Goal: Task Accomplishment & Management: Complete application form

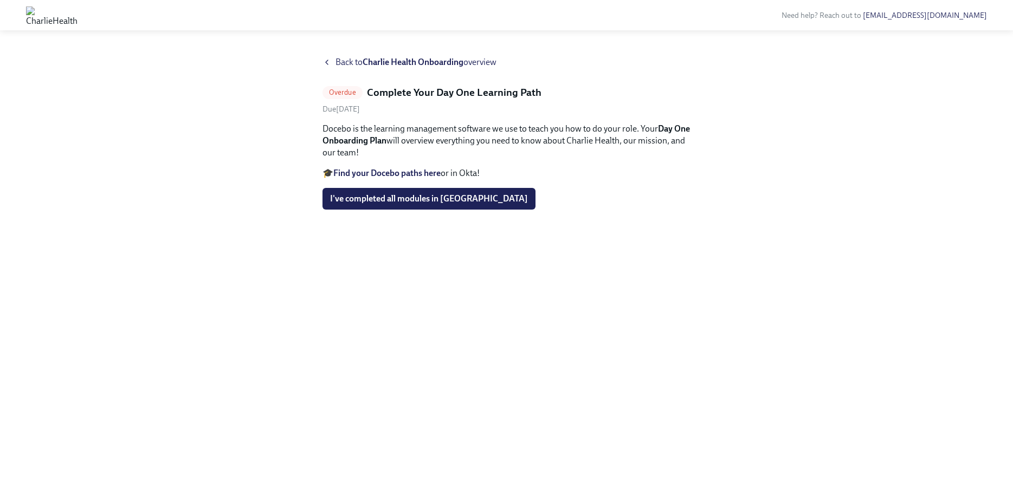
click at [409, 166] on div "Docebo is the learning management software we use to teach you how to do your r…" at bounding box center [506, 151] width 369 height 56
click at [408, 173] on strong "Find your Docebo paths here" at bounding box center [386, 173] width 107 height 10
click at [425, 62] on strong "Charlie Health Onboarding" at bounding box center [413, 62] width 101 height 10
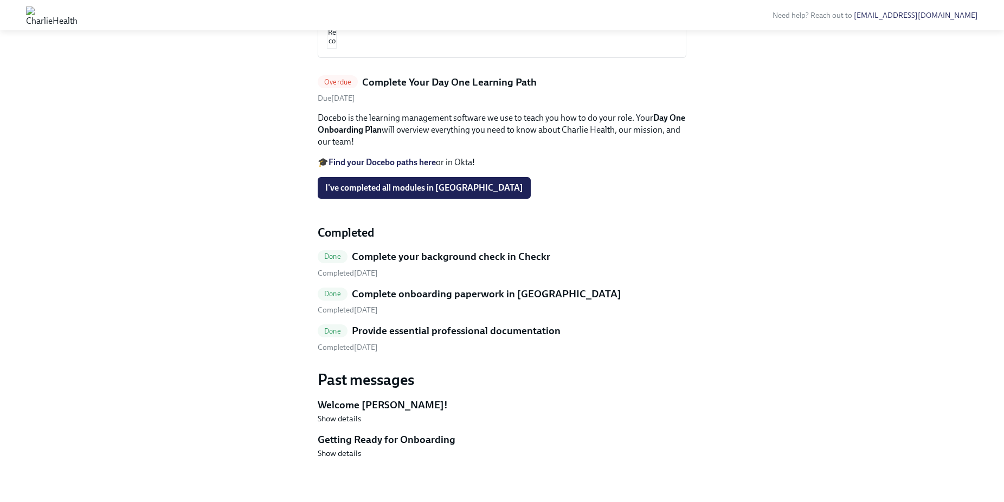
scroll to position [544, 0]
click at [434, 191] on span "I've completed all modules in [GEOGRAPHIC_DATA]" at bounding box center [424, 188] width 198 height 11
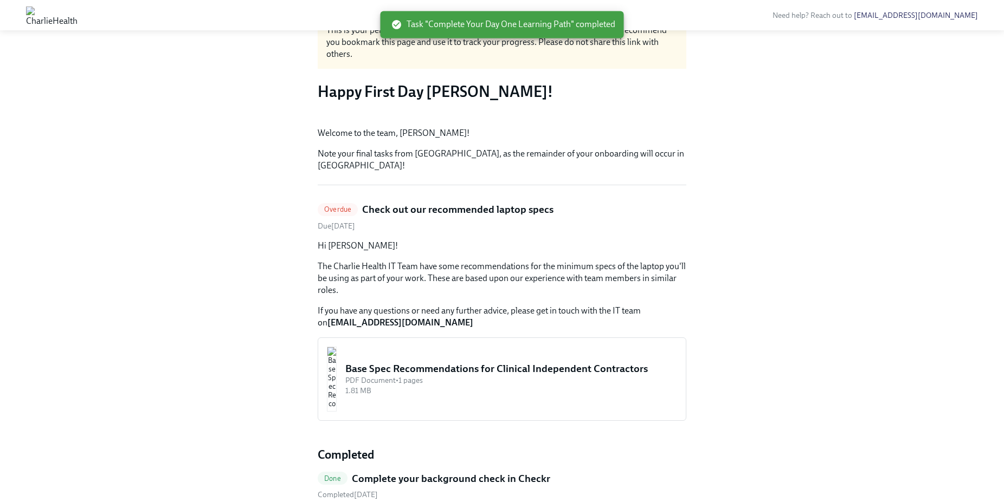
scroll to position [0, 0]
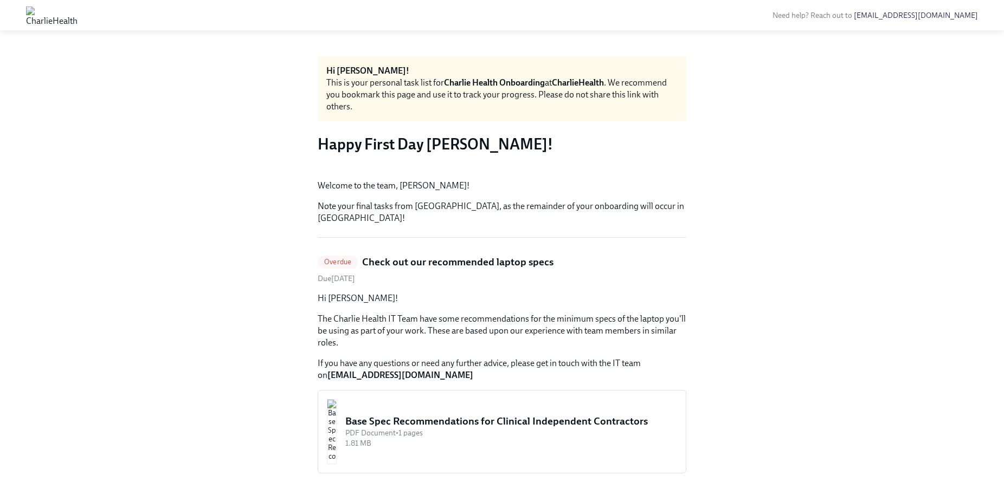
click at [637, 171] on button "Zoom image" at bounding box center [502, 171] width 369 height 0
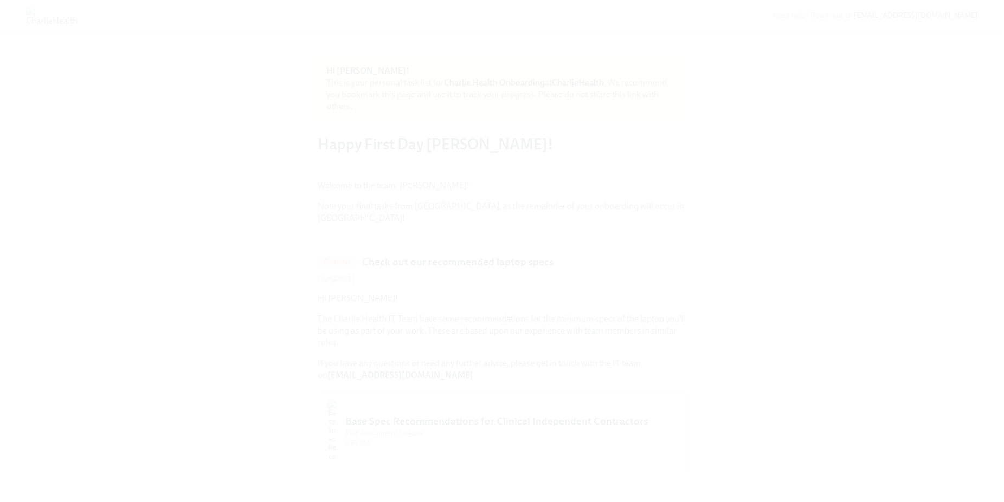
click at [874, 240] on button "Unzoom image" at bounding box center [502, 251] width 1004 height 502
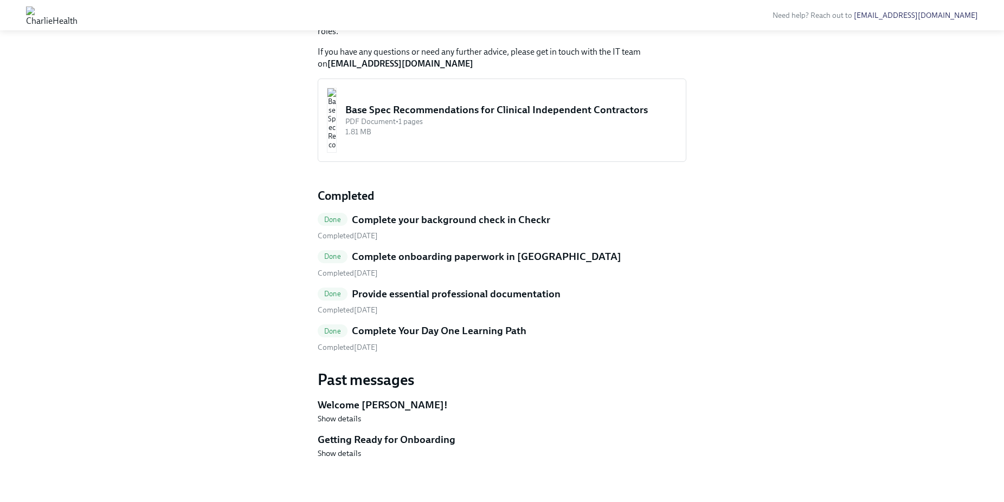
scroll to position [440, 0]
click at [339, 453] on span "Show details" at bounding box center [339, 453] width 43 height 11
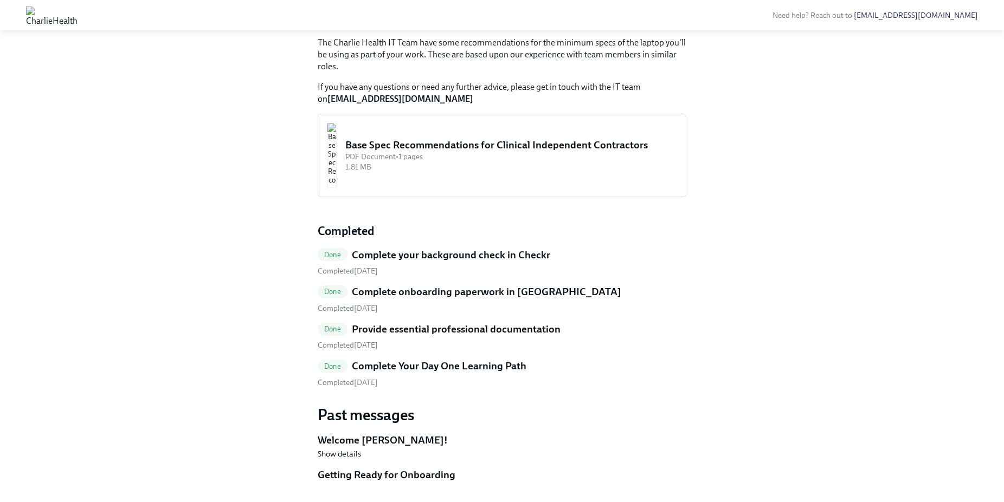
scroll to position [0, 0]
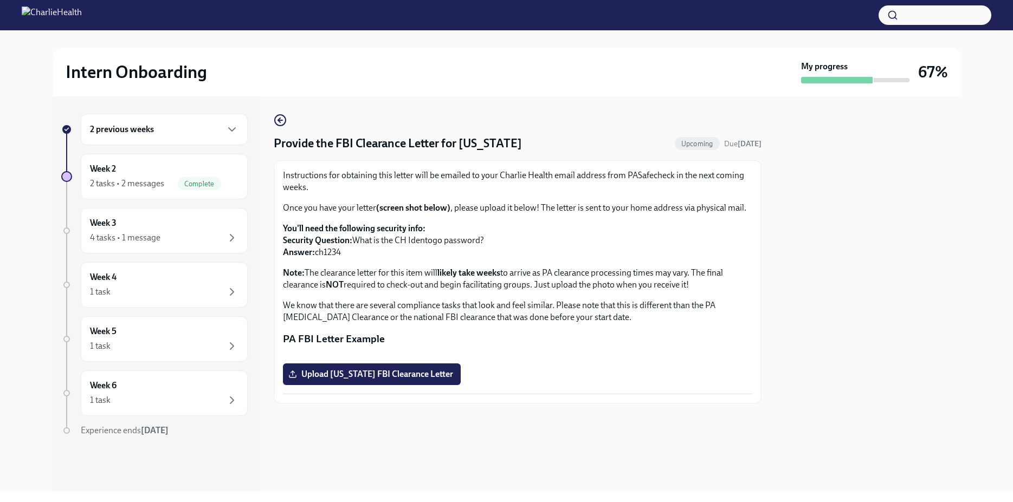
scroll to position [112, 0]
click at [415, 385] on label "Upload [US_STATE] FBI Clearance Letter" at bounding box center [372, 375] width 178 height 22
click at [0, 0] on input "Upload [US_STATE] FBI Clearance Letter" at bounding box center [0, 0] width 0 height 0
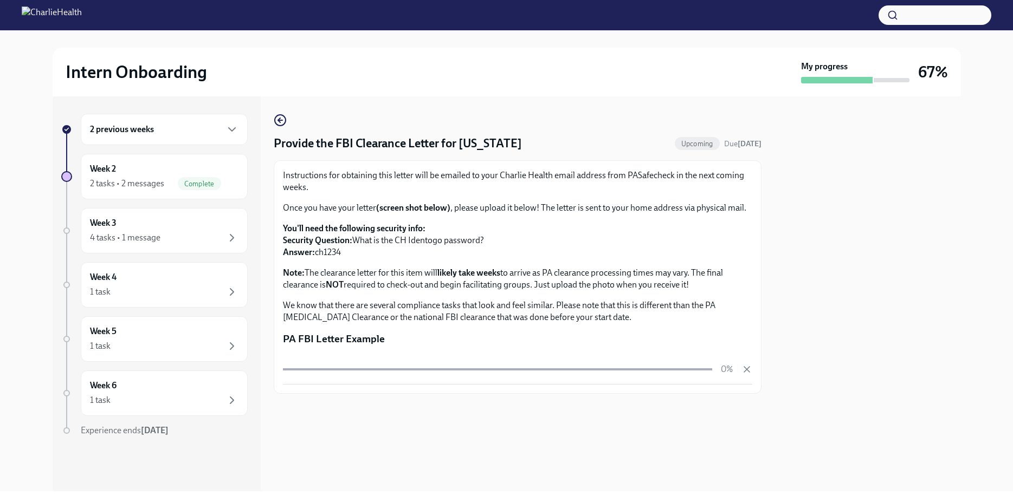
scroll to position [102, 0]
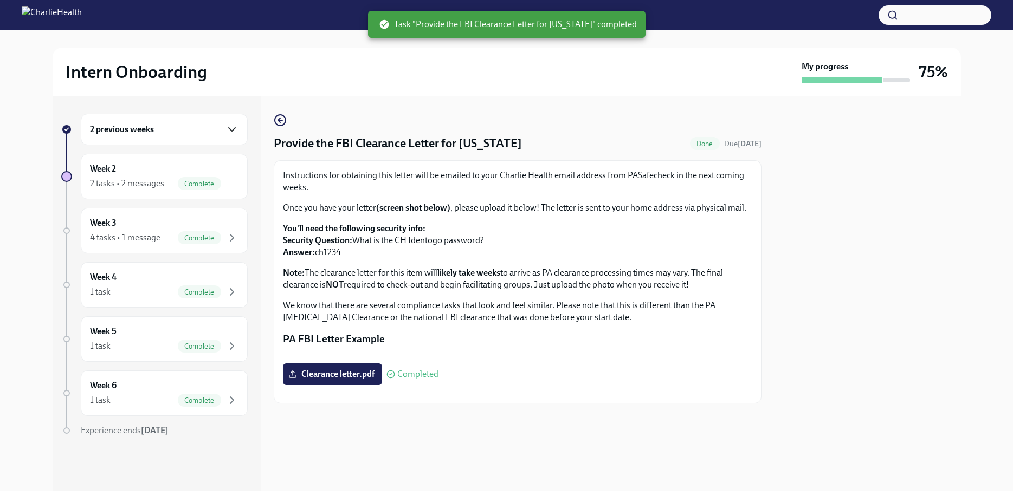
click at [233, 128] on icon "button" at bounding box center [231, 129] width 13 height 13
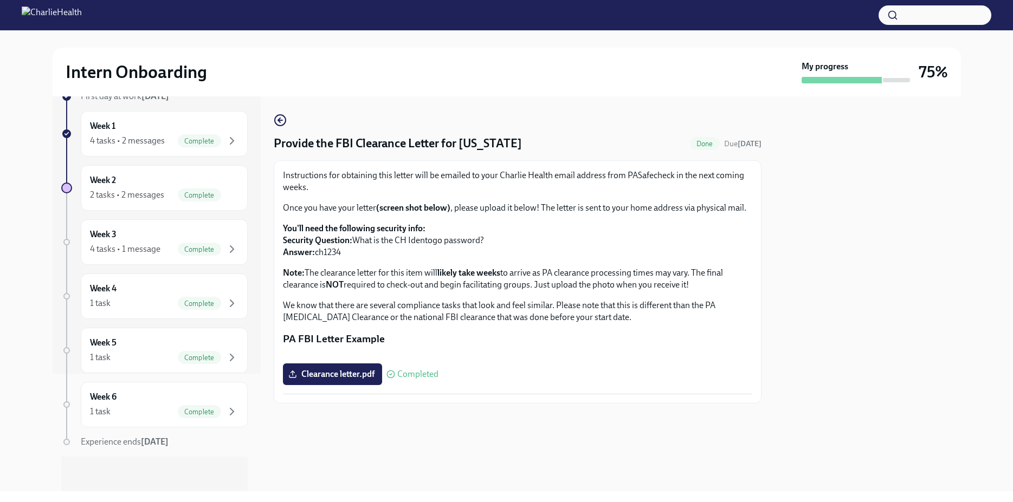
scroll to position [112, 0]
